Goal: Task Accomplishment & Management: Manage account settings

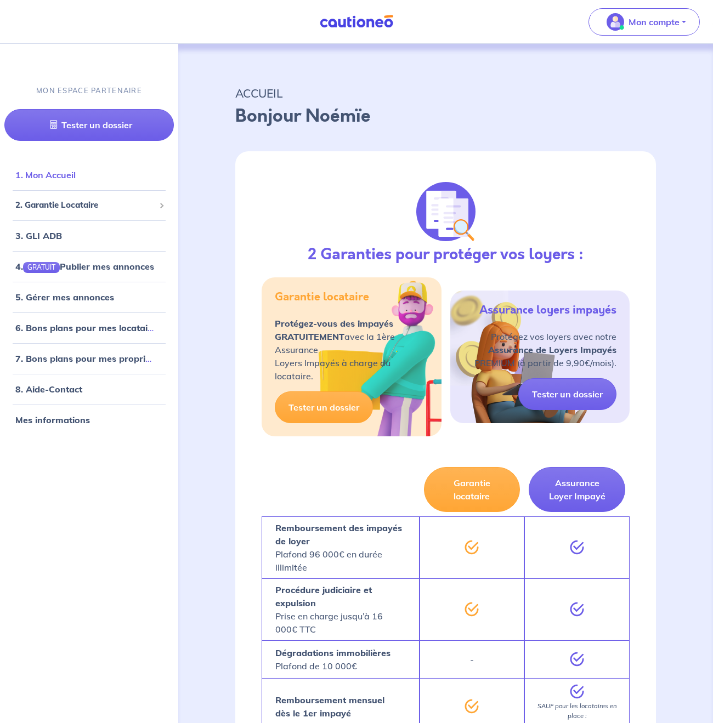
click at [76, 180] on link "1. Mon Accueil" at bounding box center [45, 174] width 60 height 11
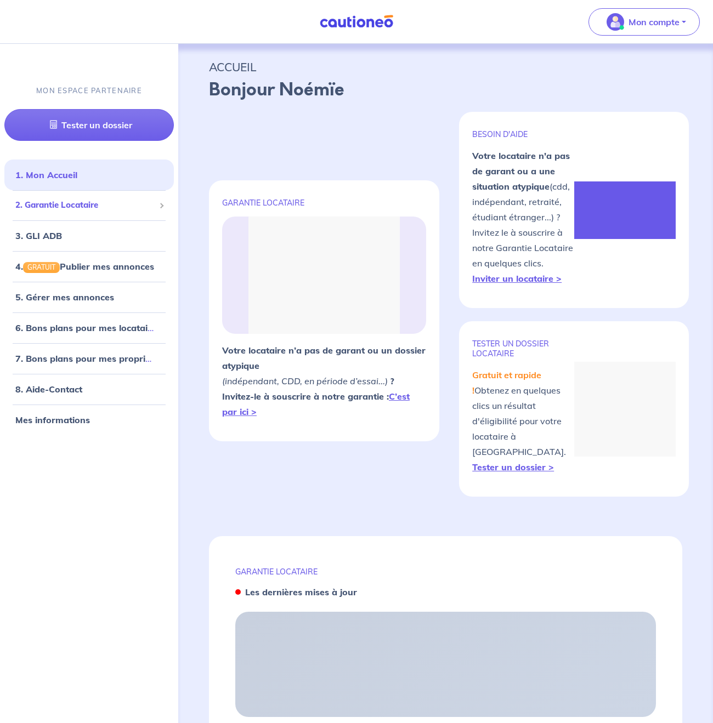
click at [99, 201] on span "2. Garantie Locataire" at bounding box center [84, 205] width 139 height 13
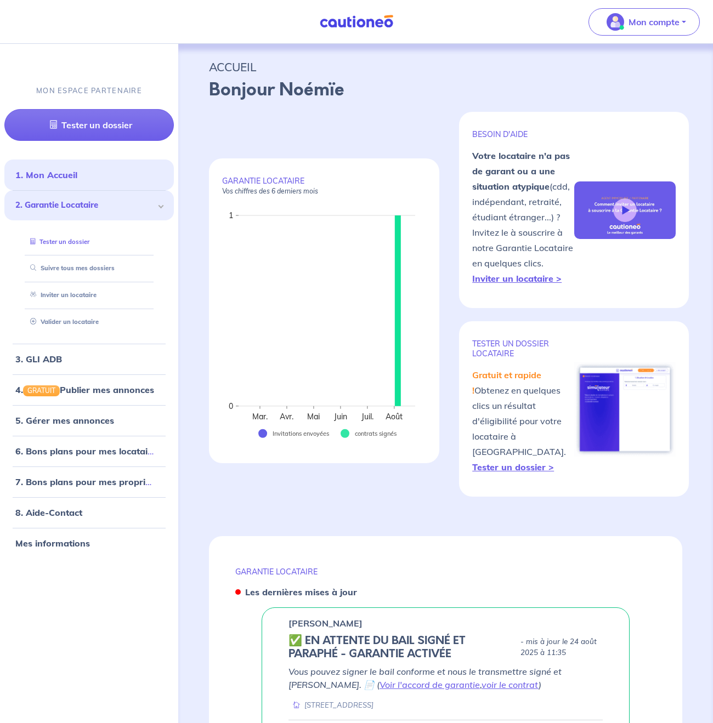
click at [78, 242] on link "Tester un dossier" at bounding box center [58, 242] width 64 height 8
click at [90, 265] on link "Suivre tous mes dossiers" at bounding box center [70, 268] width 88 height 8
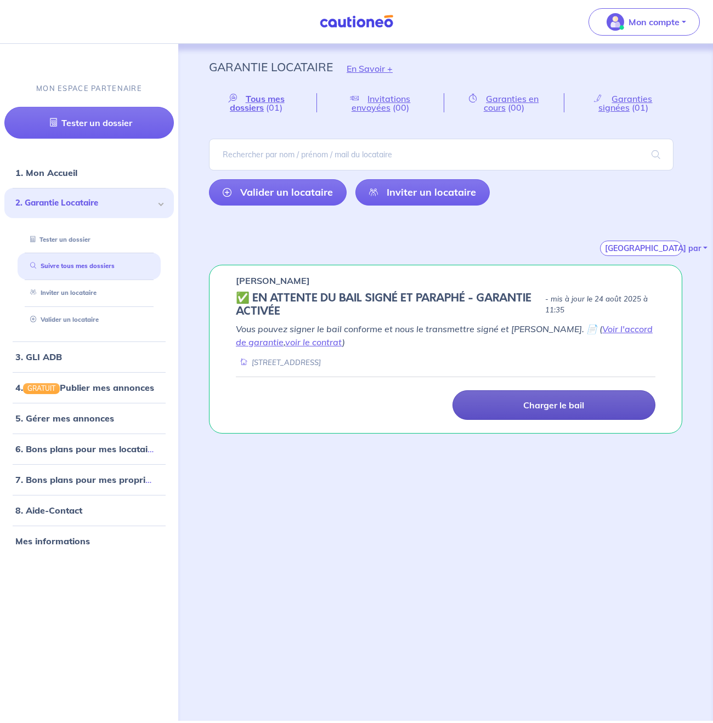
click at [496, 413] on link "Charger le bail" at bounding box center [553, 405] width 203 height 30
click at [592, 335] on link "Voir l'accord de garantie" at bounding box center [444, 336] width 417 height 24
